Goal: Check status: Check status

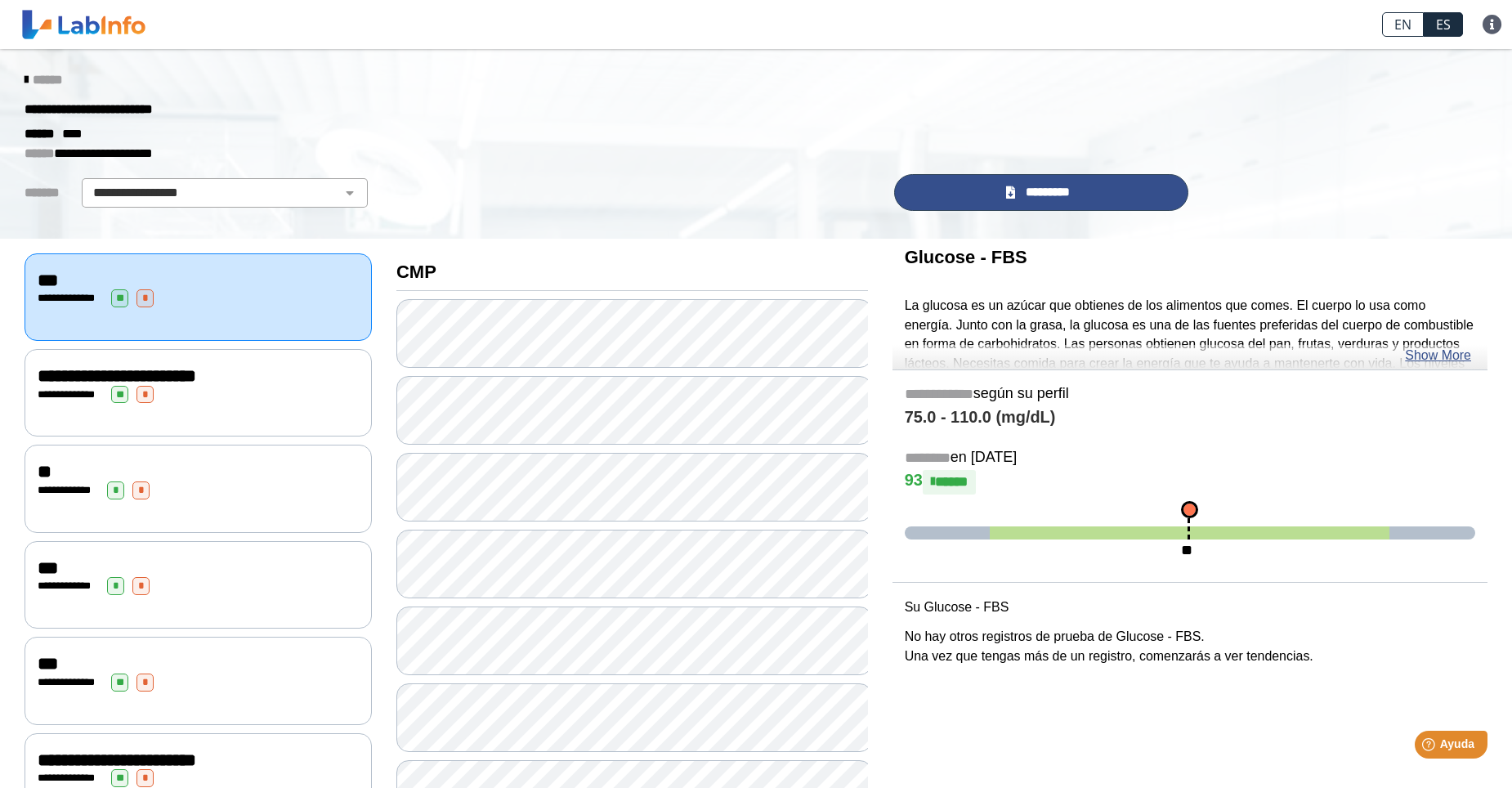
click at [1007, 192] on icon at bounding box center [1011, 192] width 9 height 12
click at [1001, 190] on link "*********" at bounding box center [1041, 193] width 294 height 37
click at [1023, 187] on span "*********" at bounding box center [1048, 192] width 56 height 18
